Goal: Transaction & Acquisition: Purchase product/service

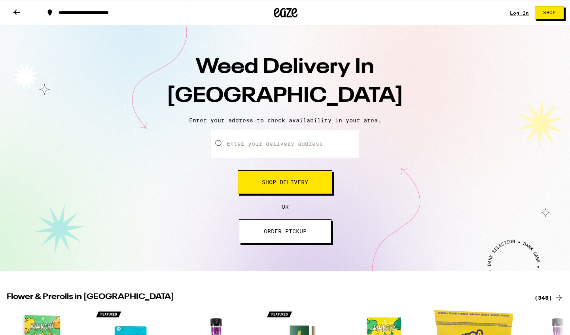
click at [303, 142] on input "Enter your delivery address" at bounding box center [285, 144] width 148 height 28
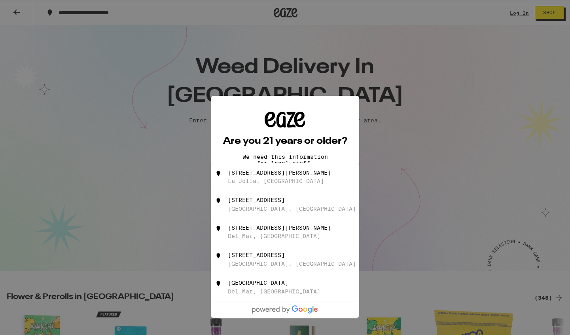
click at [371, 142] on div "Are you 21 years or older? We need this information for legal stuff. Yes No" at bounding box center [285, 167] width 570 height 335
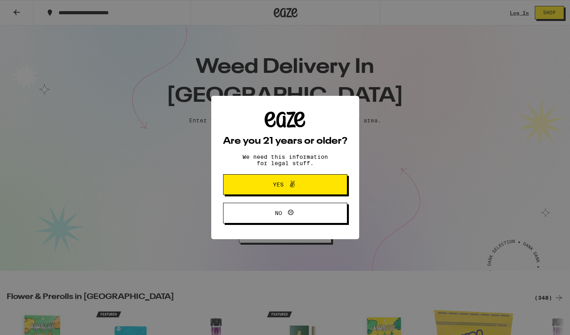
click at [291, 188] on icon at bounding box center [292, 184] width 5 height 7
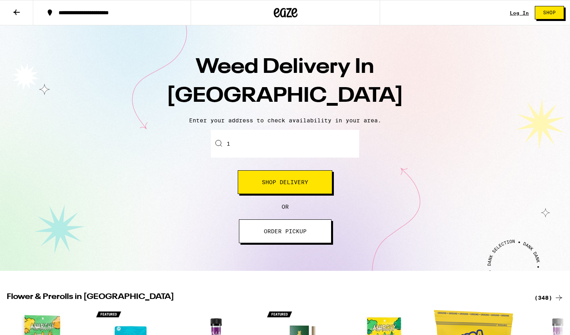
click at [265, 147] on input "1" at bounding box center [285, 144] width 148 height 28
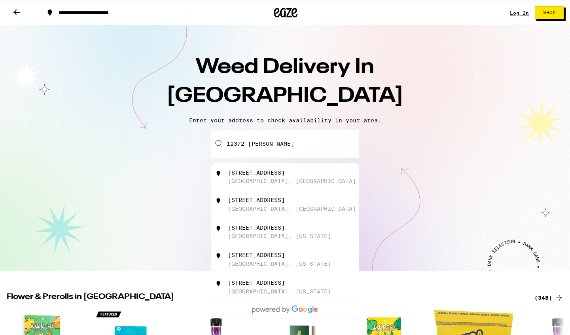
click at [271, 173] on div "12372 Carmel Country Road" at bounding box center [256, 172] width 57 height 6
type input "12372 Carmel Country Road, San Diego, CA"
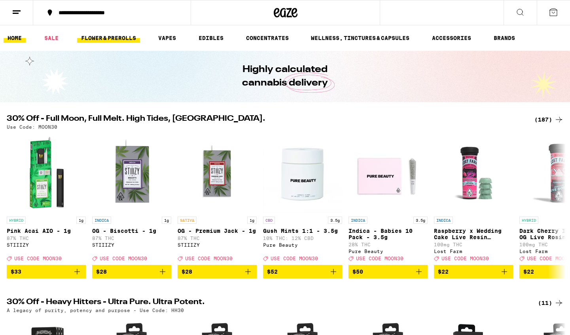
click at [105, 38] on link "FLOWER & PREROLLS" at bounding box center [108, 37] width 63 height 9
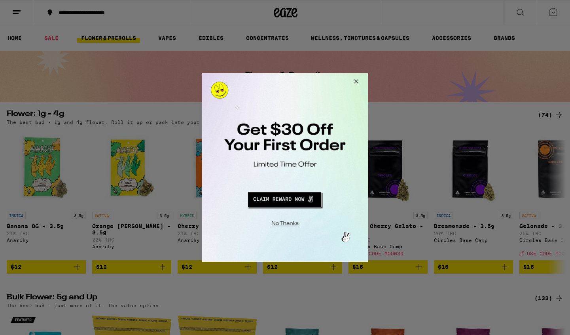
click at [299, 199] on button "Redirect to URL" at bounding box center [285, 198] width 138 height 19
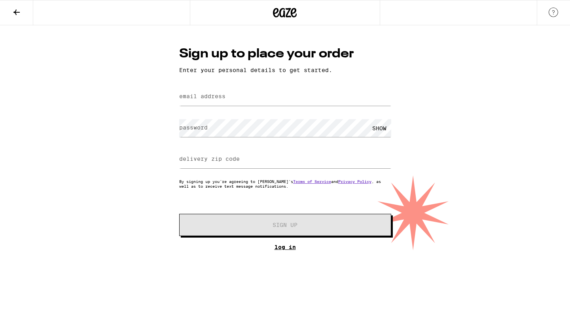
click at [286, 248] on link "Log In" at bounding box center [285, 247] width 212 height 6
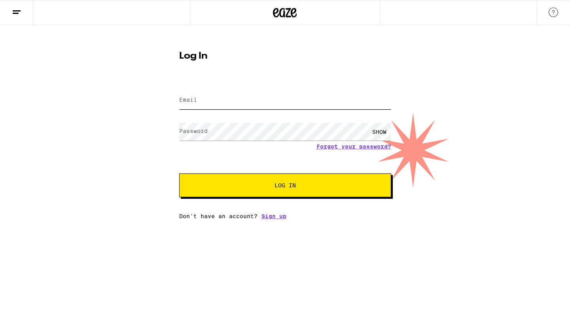
click at [232, 99] on input "Email" at bounding box center [285, 100] width 212 height 18
type input "[EMAIL_ADDRESS][DOMAIN_NAME]"
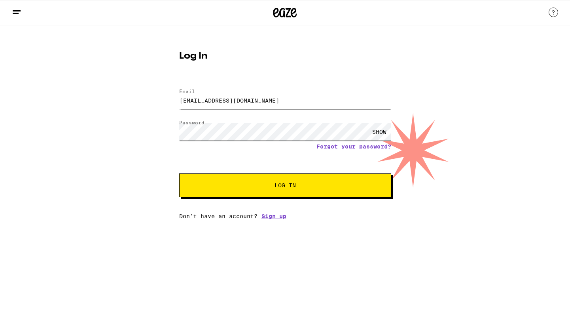
click at [179, 173] on button "Log In" at bounding box center [285, 185] width 212 height 24
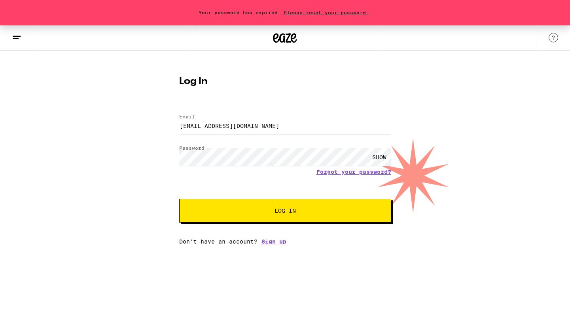
click at [305, 11] on span "Please reset your password." at bounding box center [326, 12] width 91 height 5
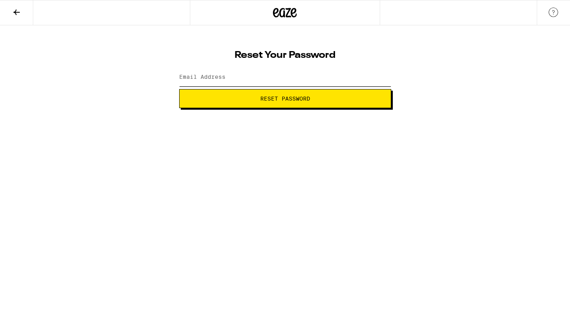
click at [246, 76] on input "Email Address" at bounding box center [285, 77] width 212 height 18
type input "[EMAIL_ADDRESS][DOMAIN_NAME]"
click at [256, 96] on span "Reset Password" at bounding box center [285, 99] width 199 height 6
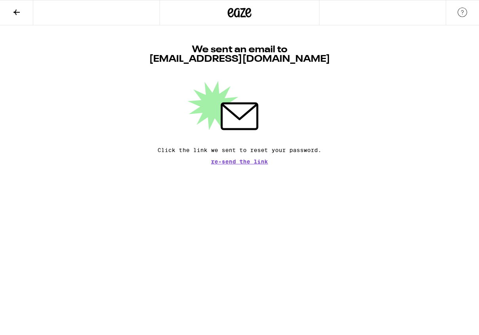
click at [243, 13] on icon at bounding box center [239, 13] width 24 height 14
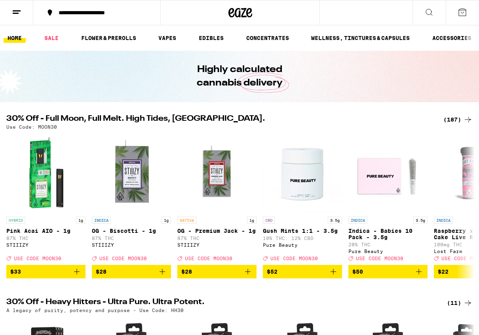
click at [464, 13] on icon at bounding box center [461, 12] width 9 height 9
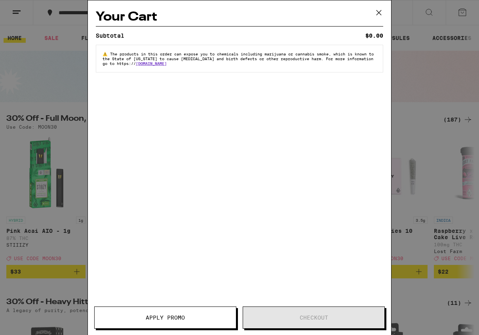
click at [380, 14] on icon at bounding box center [378, 12] width 5 height 5
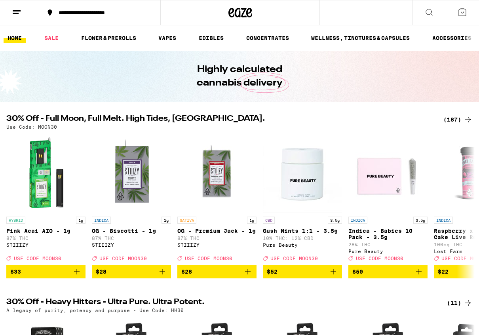
click at [17, 14] on icon at bounding box center [16, 12] width 9 height 9
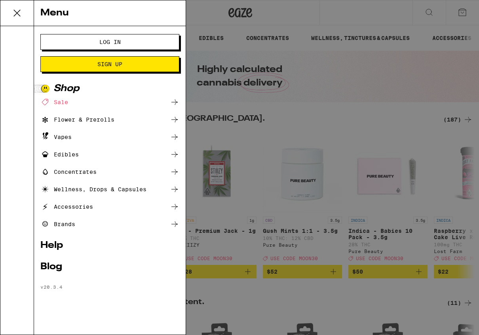
click at [83, 45] on button "Log In" at bounding box center [109, 42] width 139 height 16
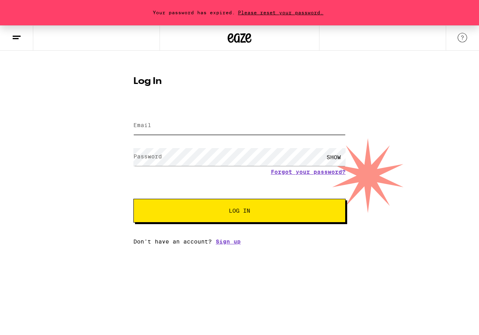
click at [191, 123] on input "Email" at bounding box center [239, 126] width 212 height 18
type input "[EMAIL_ADDRESS][DOMAIN_NAME]"
click at [233, 216] on button "Log In" at bounding box center [239, 211] width 212 height 24
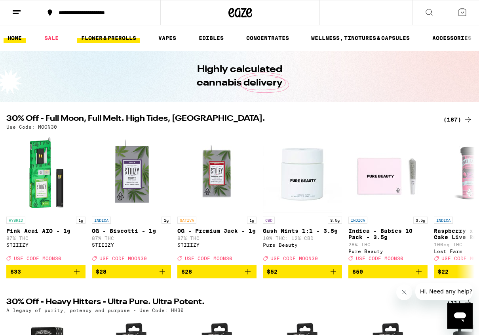
click at [114, 38] on link "FLOWER & PREROLLS" at bounding box center [108, 37] width 63 height 9
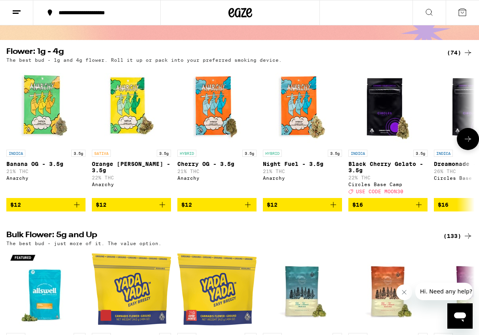
scroll to position [64, 0]
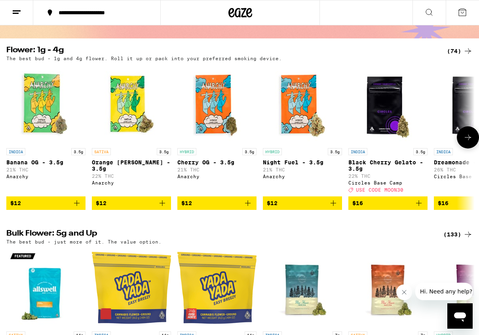
click at [465, 142] on icon at bounding box center [467, 137] width 9 height 9
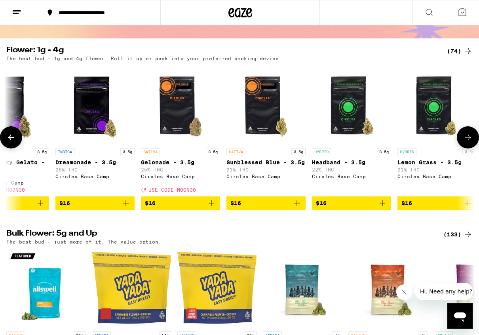
scroll to position [0, 380]
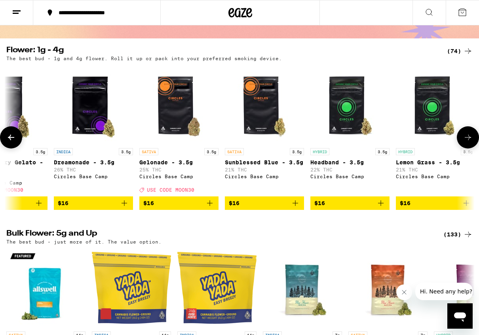
click at [466, 142] on icon at bounding box center [467, 137] width 9 height 9
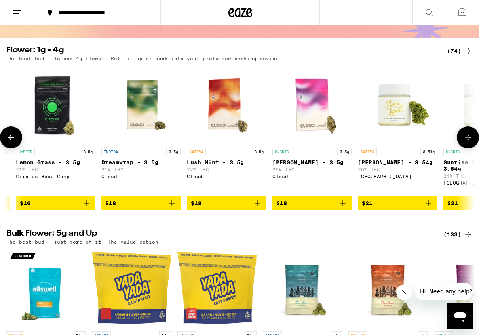
click at [466, 142] on icon at bounding box center [467, 137] width 9 height 9
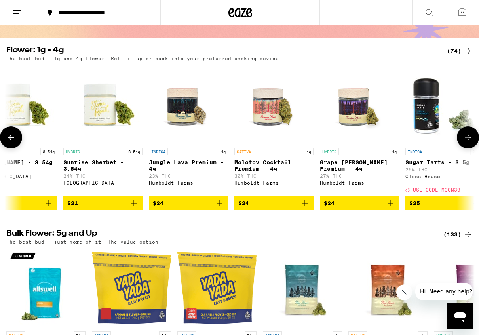
click at [466, 142] on icon at bounding box center [467, 137] width 9 height 9
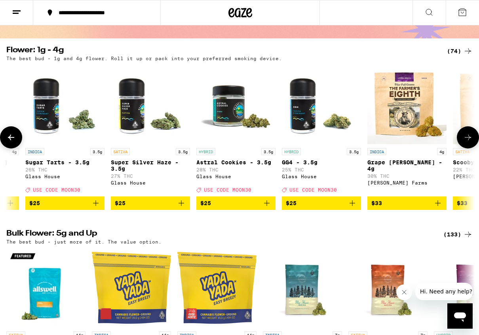
click at [466, 142] on icon at bounding box center [467, 137] width 9 height 9
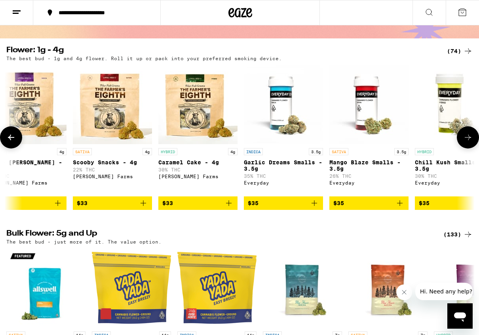
click at [466, 142] on icon at bounding box center [467, 137] width 9 height 9
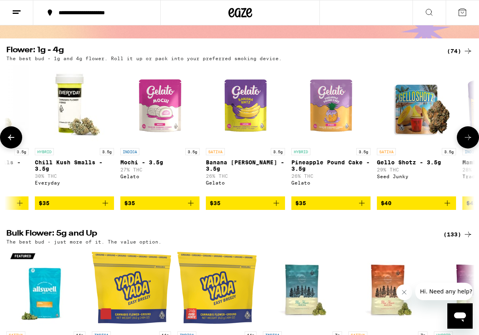
click at [466, 142] on icon at bounding box center [467, 137] width 9 height 9
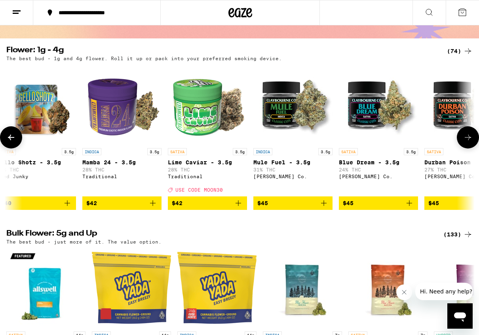
click at [466, 142] on icon at bounding box center [467, 137] width 9 height 9
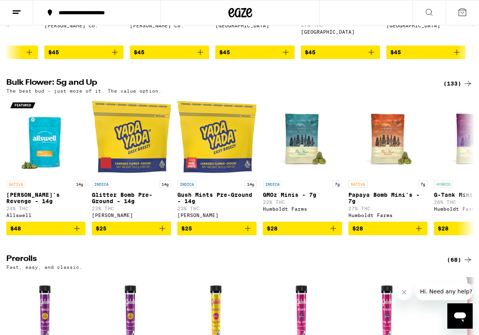
scroll to position [224, 0]
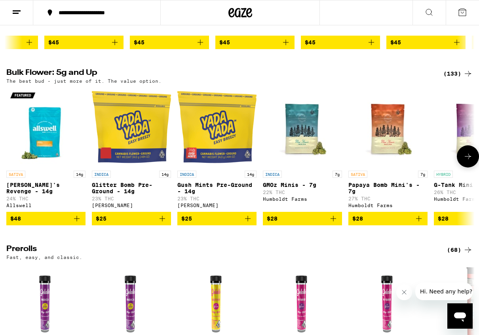
click at [469, 161] on icon at bounding box center [467, 156] width 9 height 9
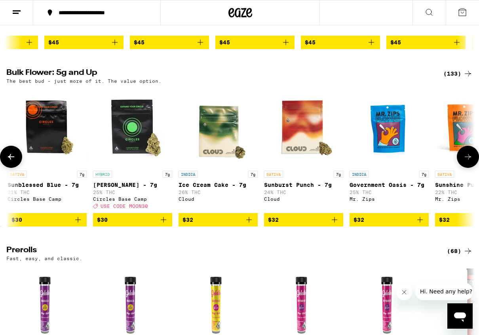
scroll to position [0, 854]
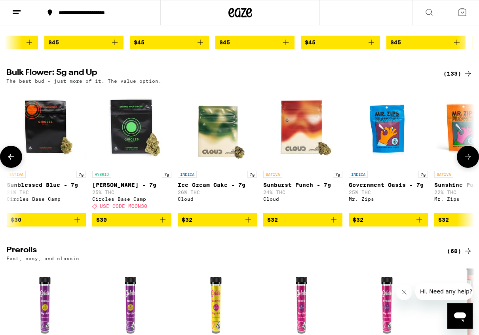
click at [334, 224] on icon "Add to bag" at bounding box center [333, 219] width 9 height 9
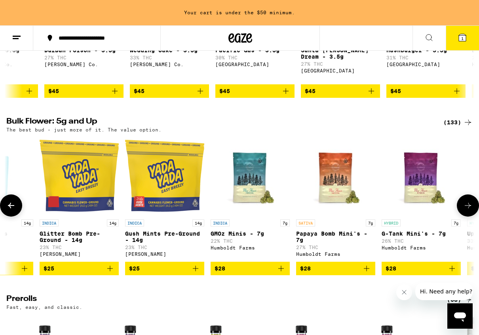
scroll to position [0, 72]
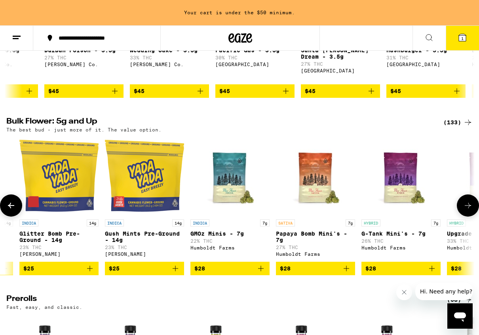
click at [307, 189] on img "Open page for Papaya Bomb Mini's - 7g from Humboldt Farms" at bounding box center [315, 175] width 79 height 79
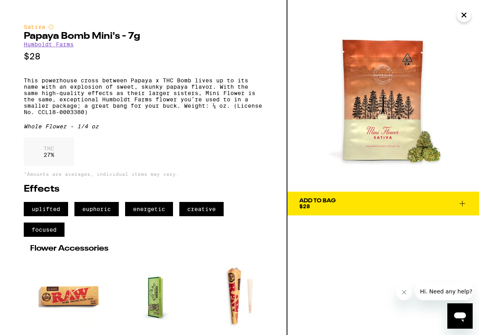
click at [333, 201] on div "Add To Bag" at bounding box center [317, 201] width 36 height 6
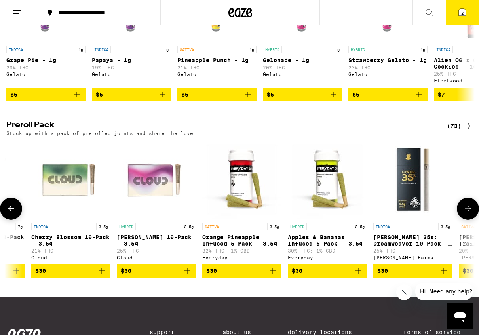
scroll to position [531, 0]
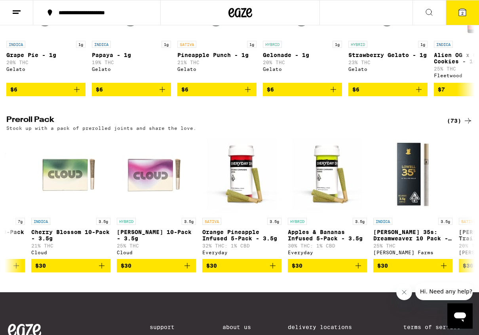
click at [454, 125] on div "(73)" at bounding box center [460, 120] width 26 height 9
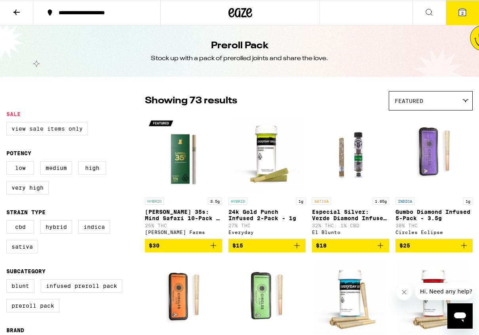
click at [63, 130] on label "View Sale Items Only" at bounding box center [46, 128] width 81 height 13
click at [8, 123] on input "View Sale Items Only" at bounding box center [8, 123] width 0 height 0
checkbox input "true"
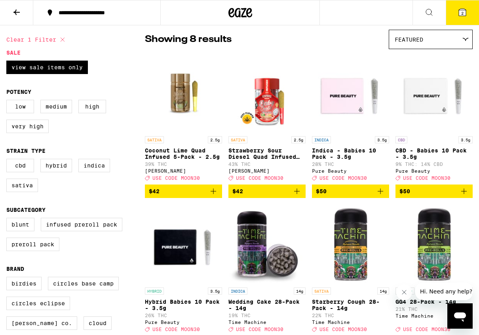
scroll to position [58, 0]
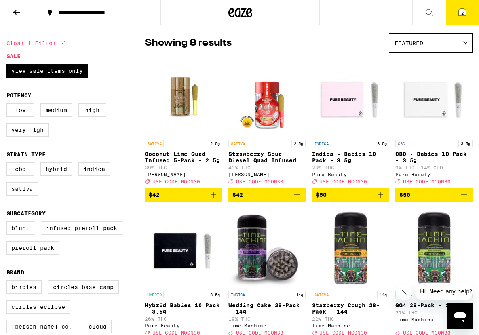
click at [460, 15] on icon at bounding box center [461, 12] width 7 height 7
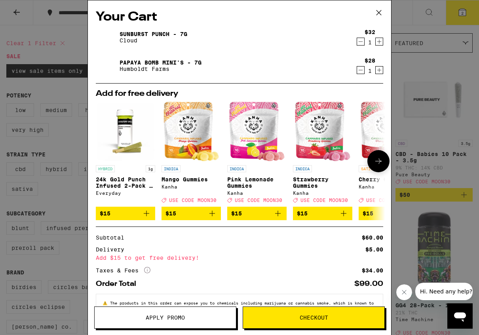
click at [146, 216] on icon "Add to bag" at bounding box center [147, 213] width 6 height 6
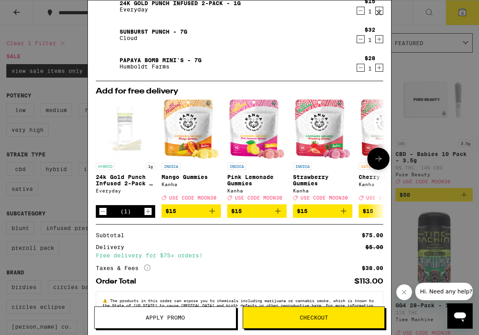
scroll to position [51, 0]
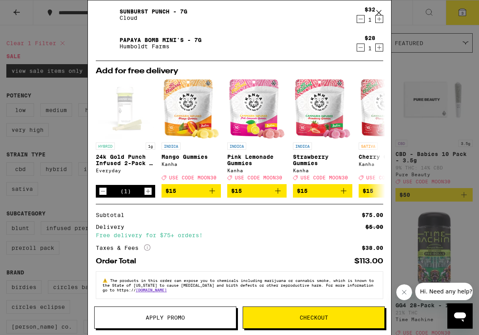
click at [188, 321] on button "Apply Promo" at bounding box center [165, 317] width 142 height 22
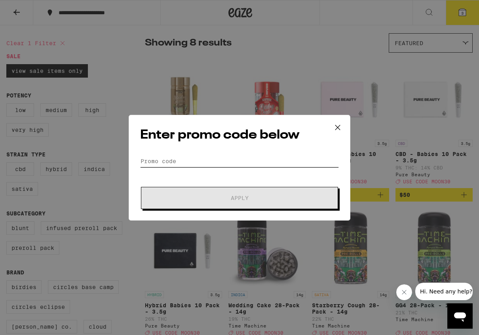
click at [206, 157] on input "Promo Code" at bounding box center [239, 161] width 199 height 12
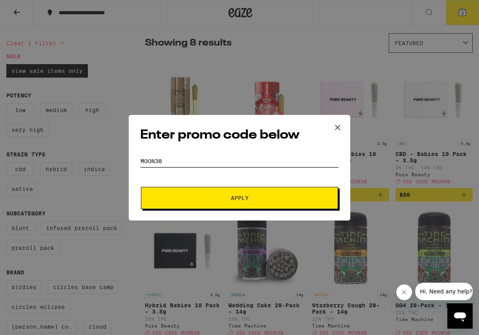
type input "MOON30"
click at [233, 202] on button "Apply" at bounding box center [239, 198] width 197 height 22
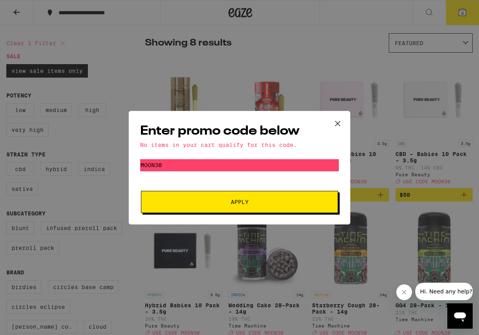
click at [337, 125] on icon at bounding box center [338, 123] width 12 height 12
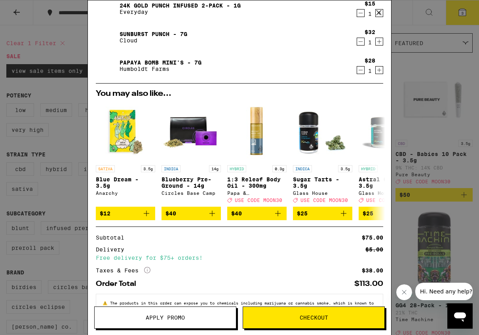
scroll to position [59, 0]
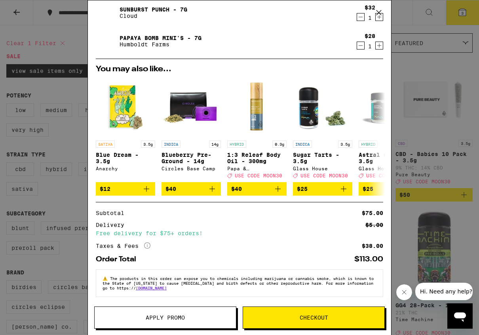
click at [287, 318] on span "Checkout" at bounding box center [313, 317] width 141 height 6
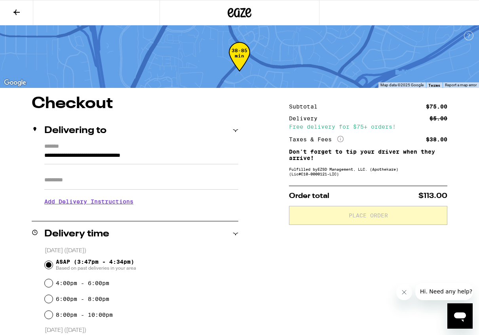
click at [122, 180] on input "Apt/Suite" at bounding box center [141, 180] width 194 height 19
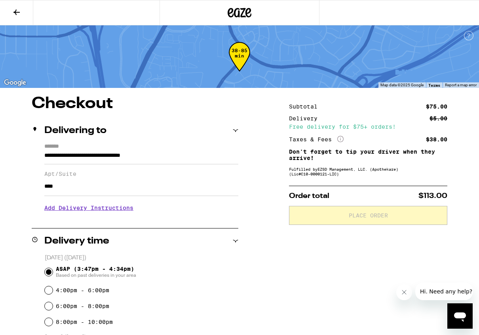
type input "****"
click at [119, 211] on h3 "Add Delivery Instructions" at bounding box center [141, 208] width 194 height 18
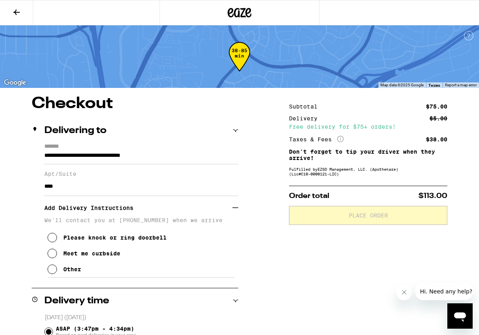
click at [50, 257] on icon at bounding box center [51, 252] width 9 height 9
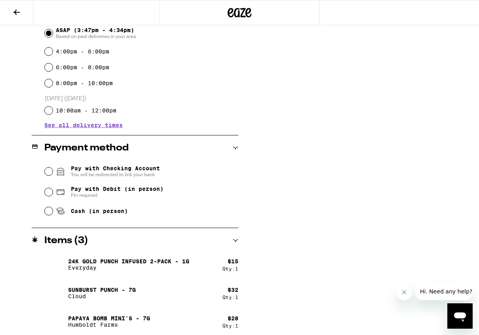
scroll to position [303, 0]
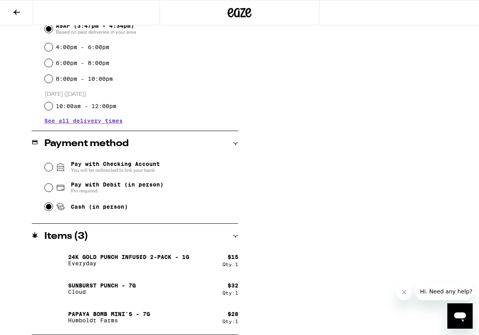
click at [49, 210] on input "Cash (in person)" at bounding box center [49, 207] width 8 height 8
radio input "true"
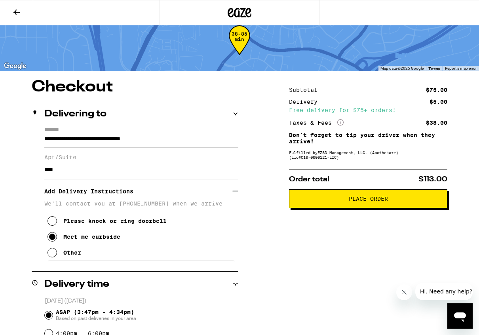
scroll to position [16, 0]
